Goal: Check status: Check status

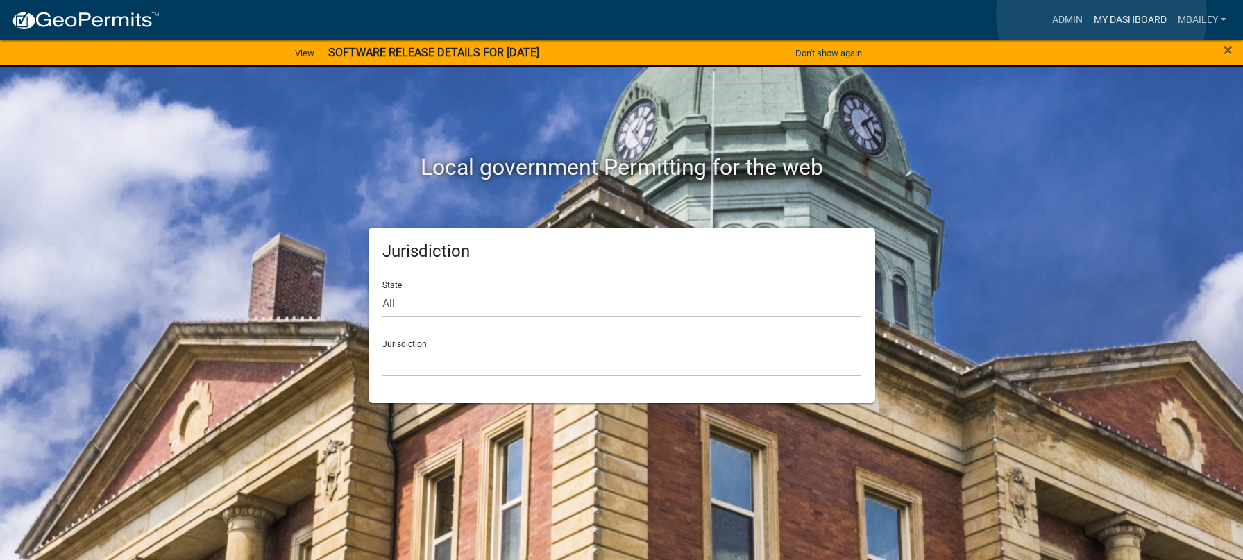
click at [1101, 15] on link "My Dashboard" at bounding box center [1130, 20] width 84 height 26
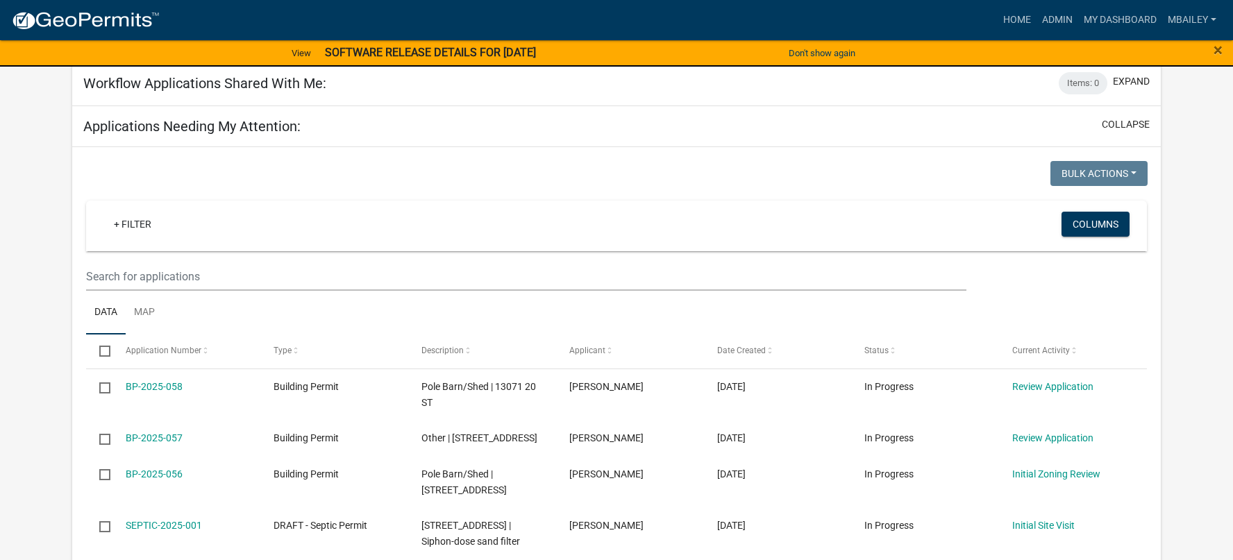
scroll to position [670, 0]
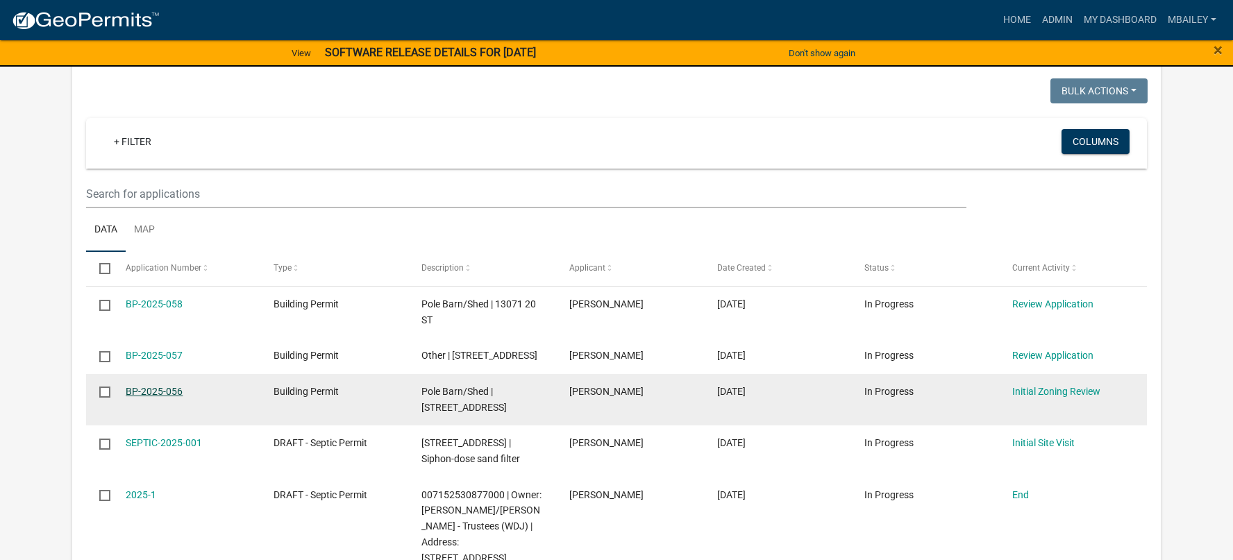
click at [164, 391] on link "BP-2025-056" at bounding box center [154, 391] width 57 height 11
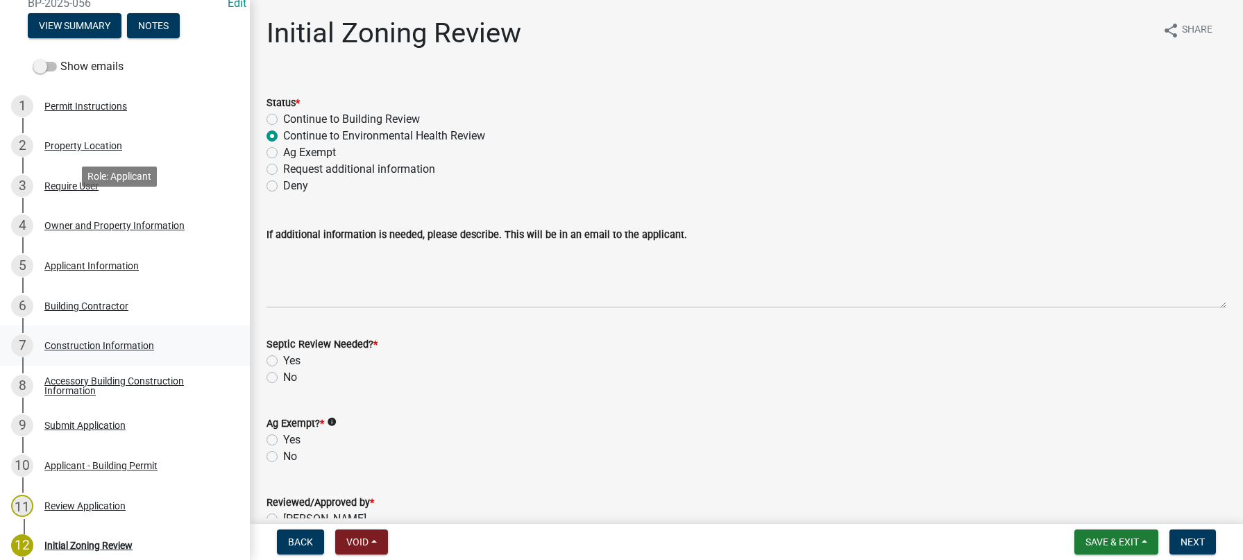
scroll to position [139, 0]
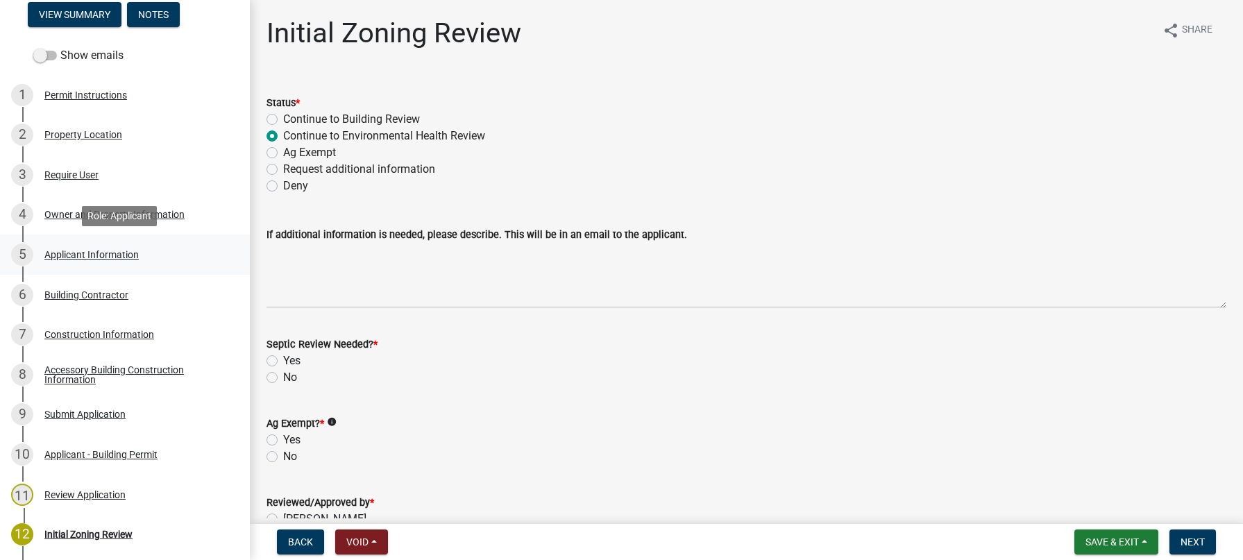
click at [66, 257] on div "Applicant Information" at bounding box center [91, 255] width 94 height 10
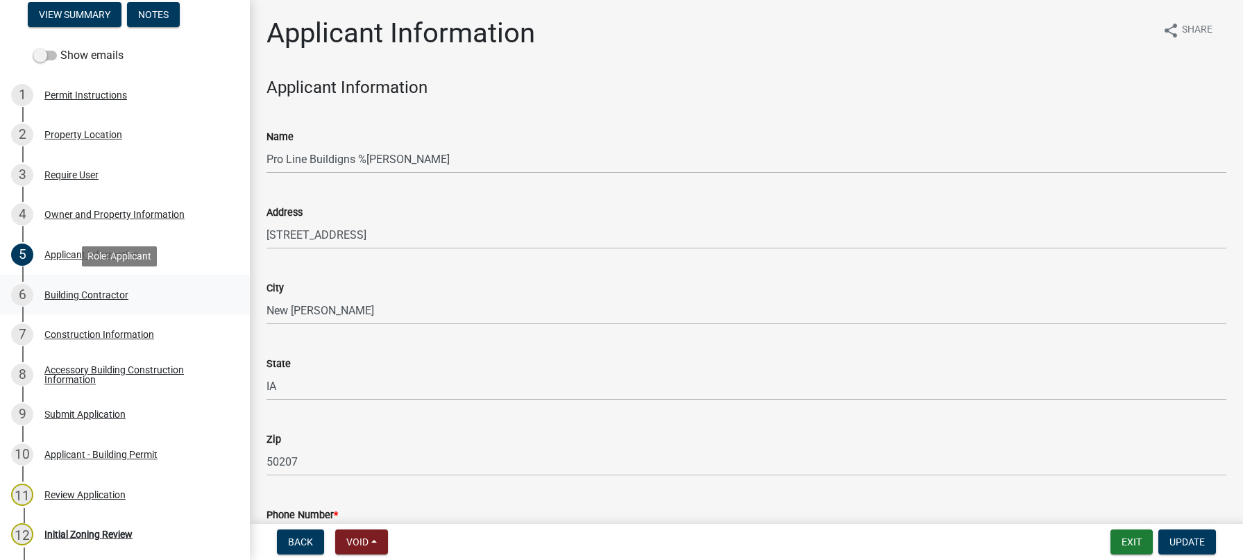
click at [70, 294] on div "Building Contractor" at bounding box center [86, 295] width 84 height 10
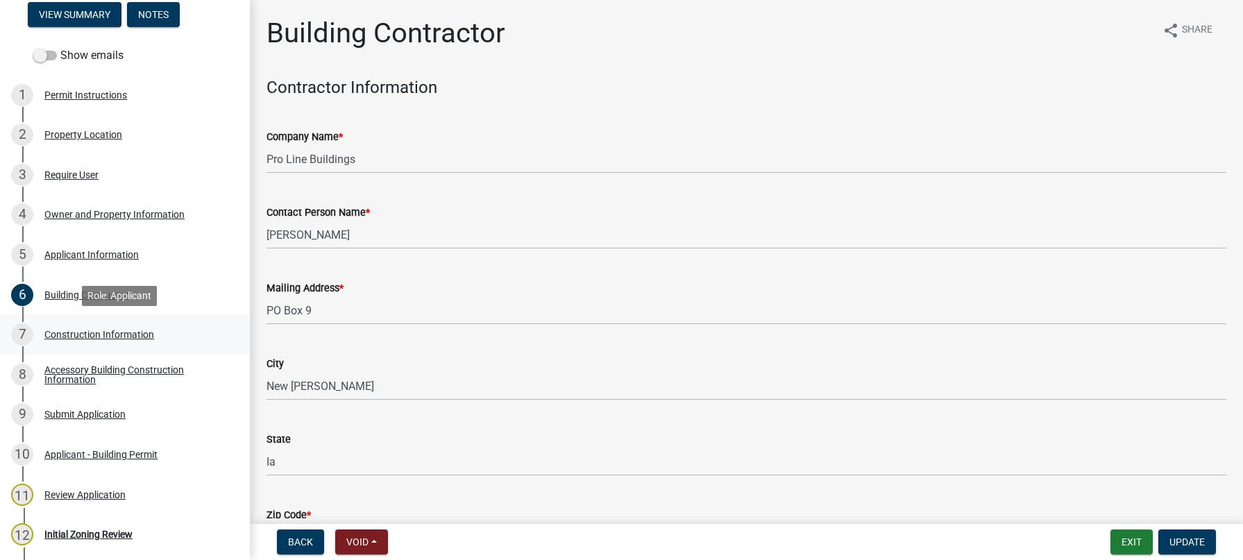
click at [85, 332] on div "Construction Information" at bounding box center [99, 335] width 110 height 10
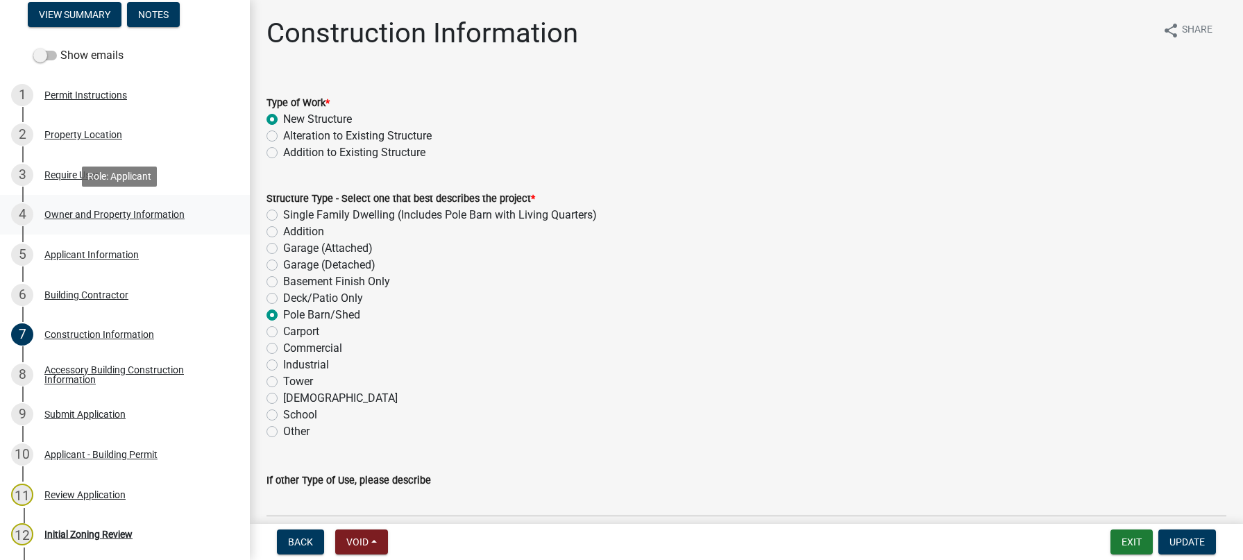
click at [74, 214] on div "Owner and Property Information" at bounding box center [114, 215] width 140 height 10
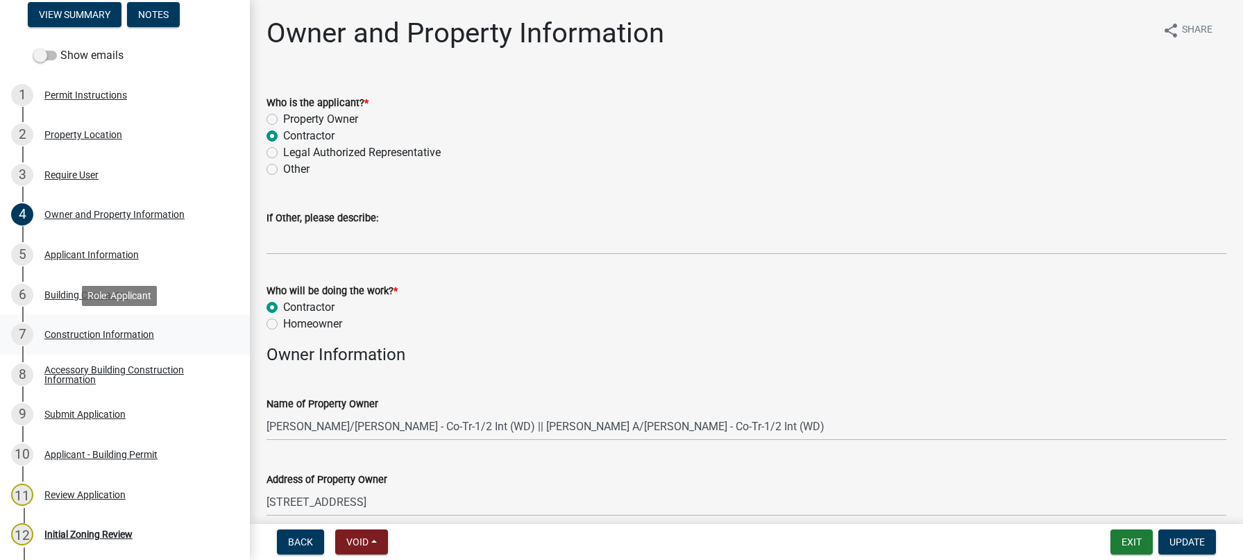
click at [83, 330] on div "Construction Information" at bounding box center [99, 335] width 110 height 10
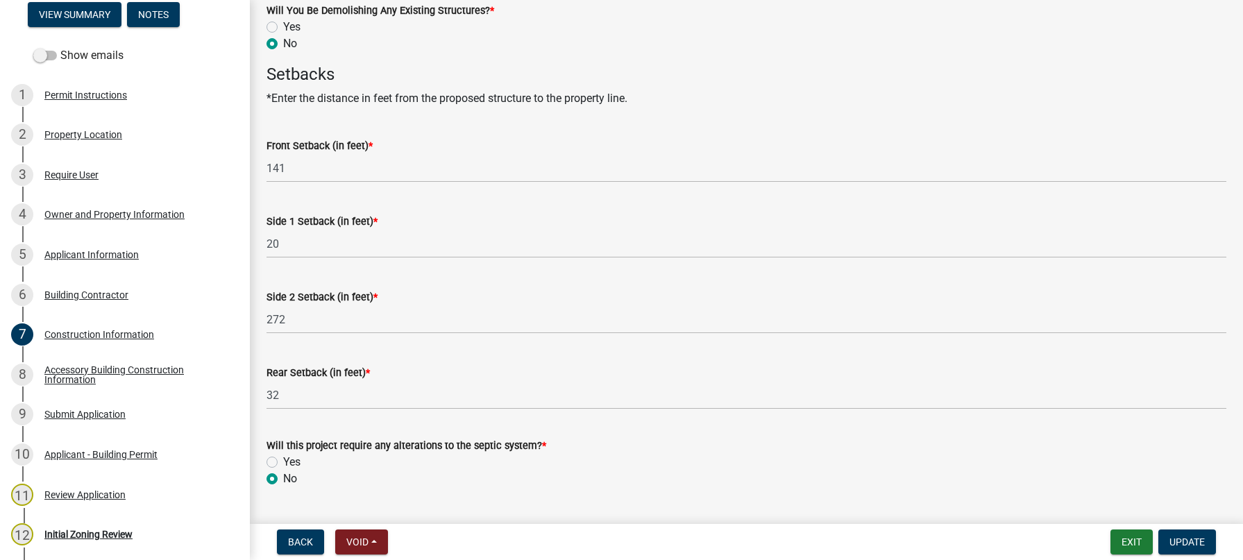
scroll to position [729, 0]
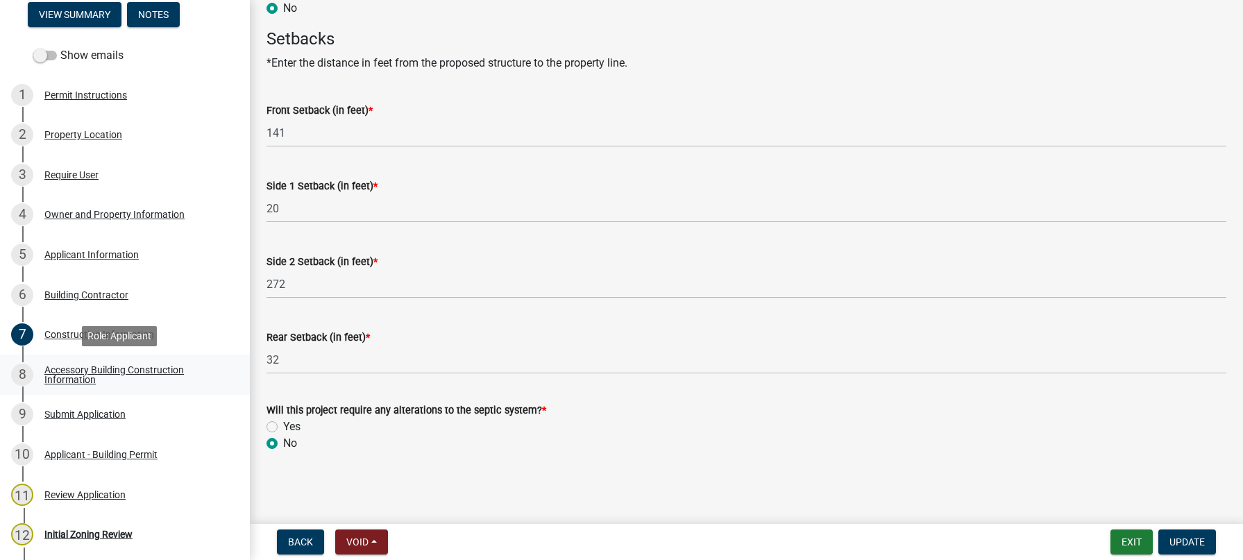
click at [83, 370] on div "Accessory Building Construction Information" at bounding box center [135, 374] width 183 height 19
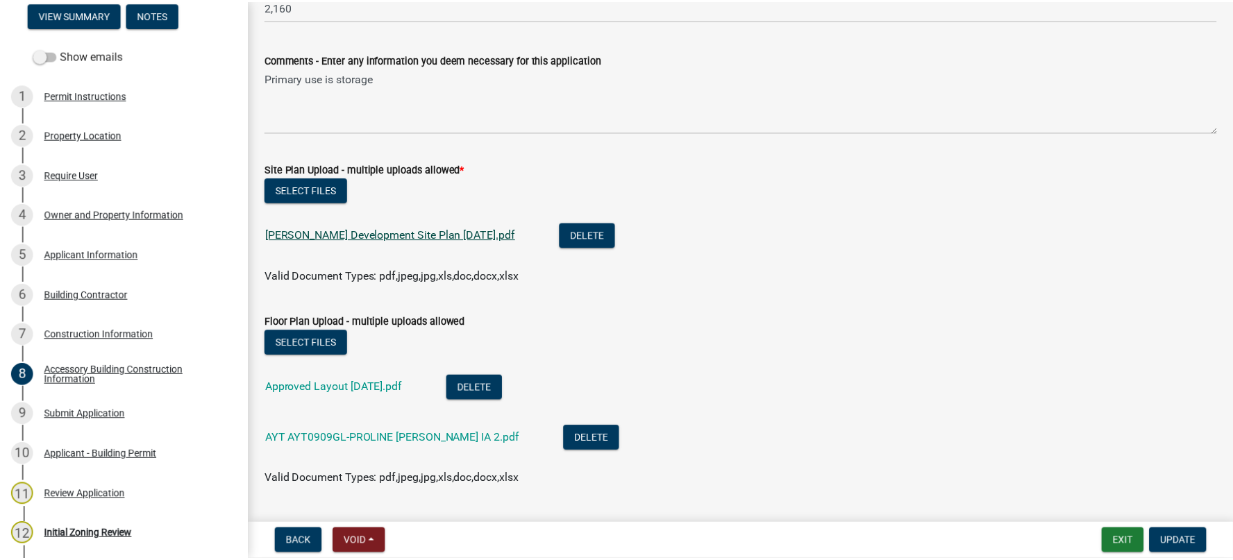
scroll to position [486, 0]
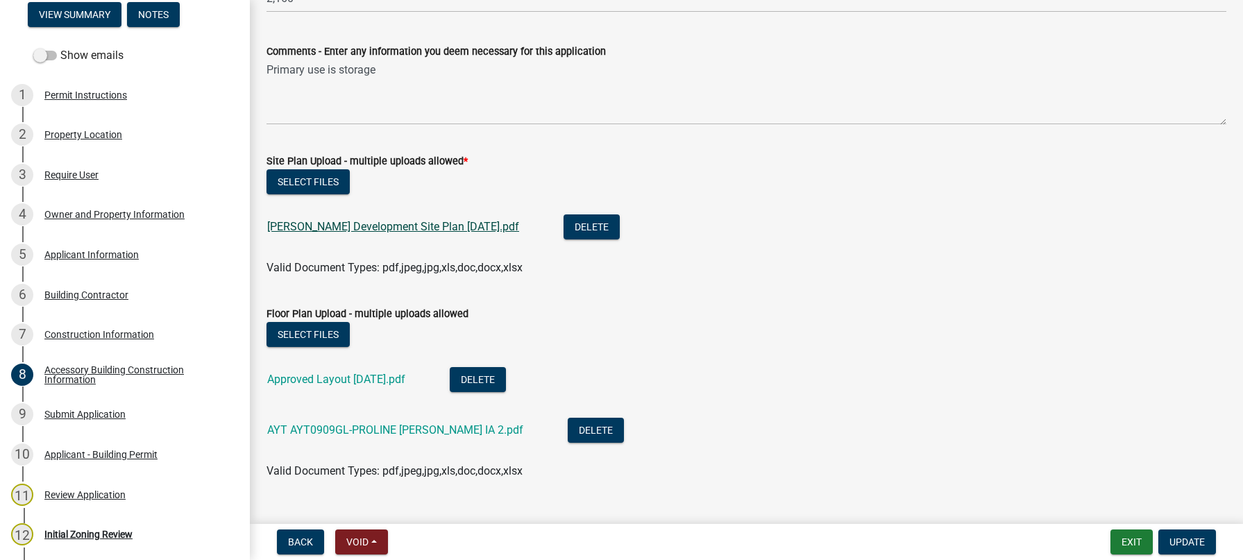
click at [373, 225] on link "[PERSON_NAME] Development Site Plan [DATE].pdf" at bounding box center [393, 226] width 252 height 13
click at [357, 379] on link "Approved Layout [DATE].pdf" at bounding box center [336, 379] width 138 height 13
click at [1132, 548] on button "Exit" at bounding box center [1131, 542] width 42 height 25
